Goal: Task Accomplishment & Management: Manage account settings

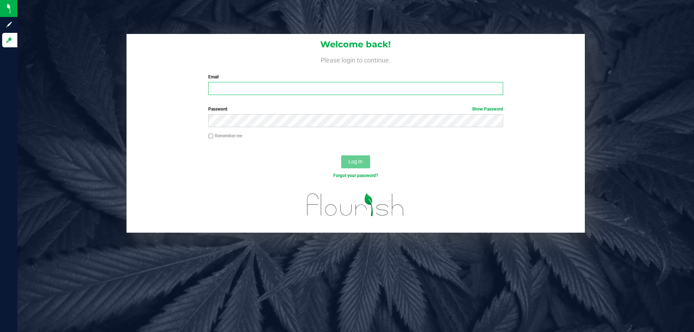
click at [253, 89] on input "Email" at bounding box center [355, 88] width 295 height 13
type input "[EMAIL_ADDRESS][DOMAIN_NAME]"
click at [341, 155] on button "Log In" at bounding box center [355, 161] width 29 height 13
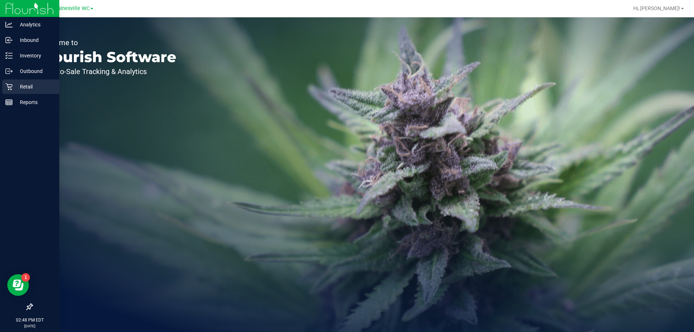
click at [15, 90] on p "Retail" at bounding box center [34, 86] width 43 height 9
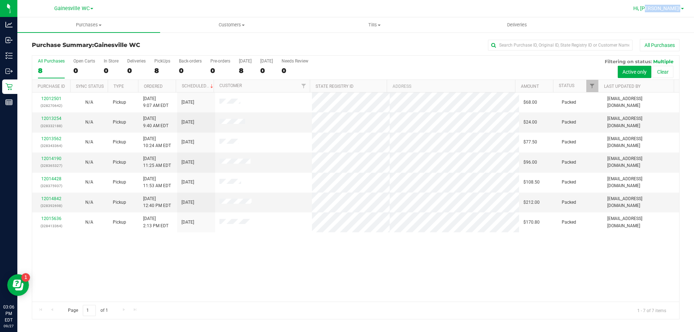
drag, startPoint x: 684, startPoint y: 9, endPoint x: 666, endPoint y: 8, distance: 18.4
click at [666, 8] on link "Hi, [PERSON_NAME]!" at bounding box center [658, 9] width 56 height 8
